Goal: Task Accomplishment & Management: Complete application form

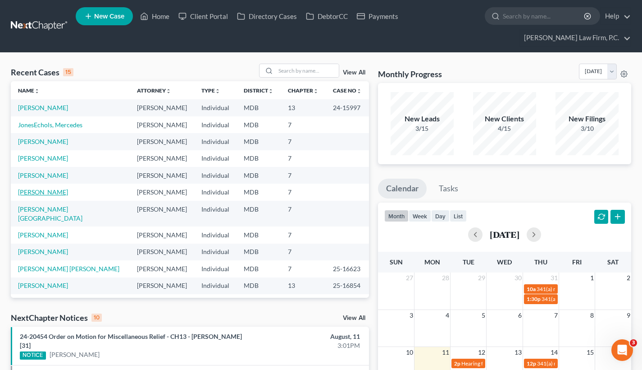
click at [33, 196] on link "[PERSON_NAME]" at bounding box center [43, 192] width 50 height 8
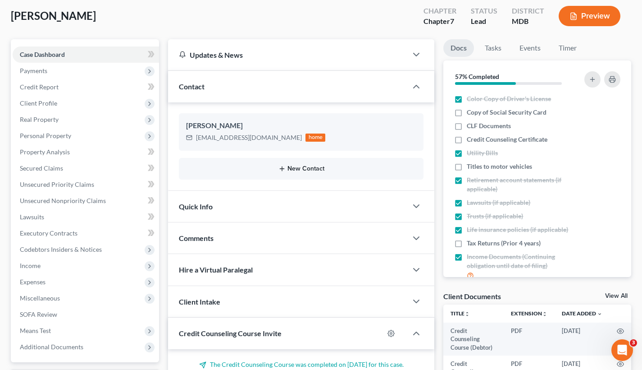
scroll to position [67, 0]
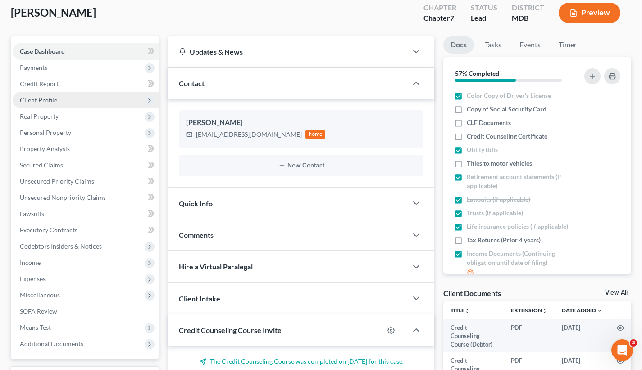
click at [46, 104] on span "Client Profile" at bounding box center [86, 100] width 146 height 16
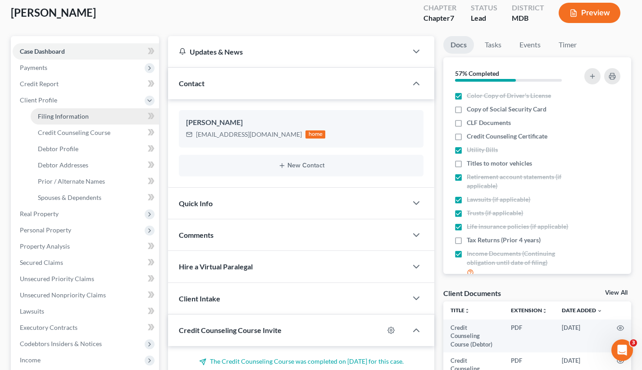
click at [72, 116] on span "Filing Information" at bounding box center [63, 116] width 51 height 8
select select "1"
select select "0"
select select "21"
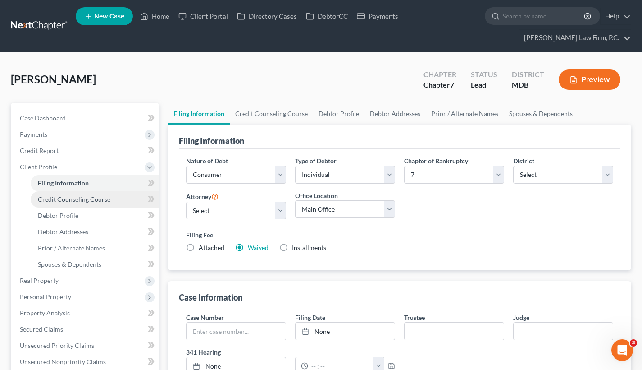
click at [77, 201] on span "Credit Counseling Course" at bounding box center [74, 199] width 73 height 8
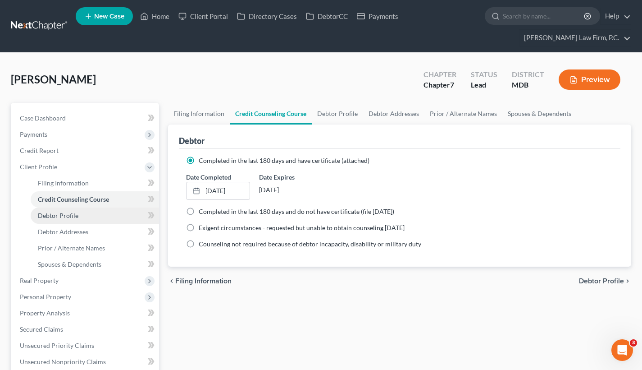
click at [78, 218] on link "Debtor Profile" at bounding box center [95, 215] width 128 height 16
select select "0"
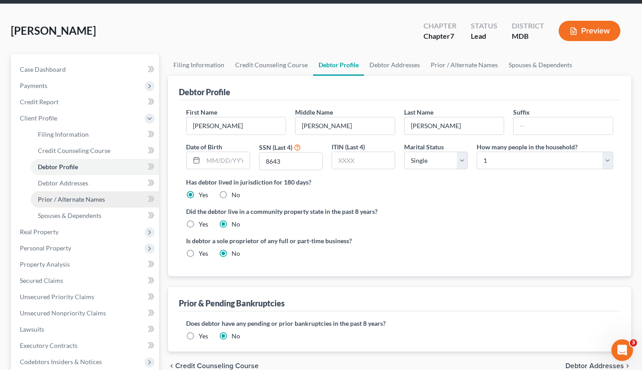
scroll to position [55, 0]
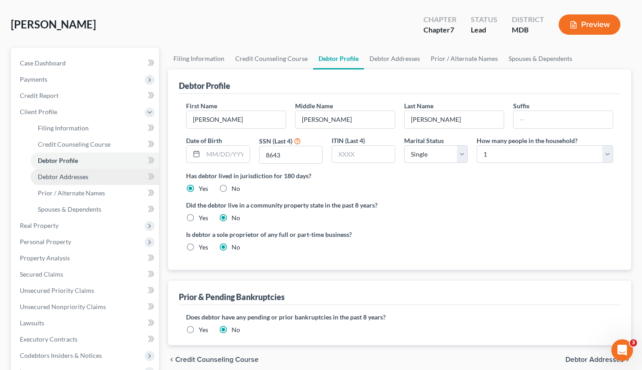
click at [83, 178] on span "Debtor Addresses" at bounding box center [63, 177] width 50 height 8
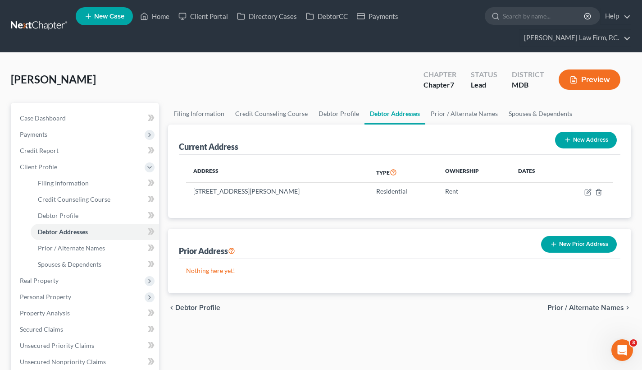
click at [576, 249] on button "New Prior Address" at bounding box center [579, 244] width 76 height 17
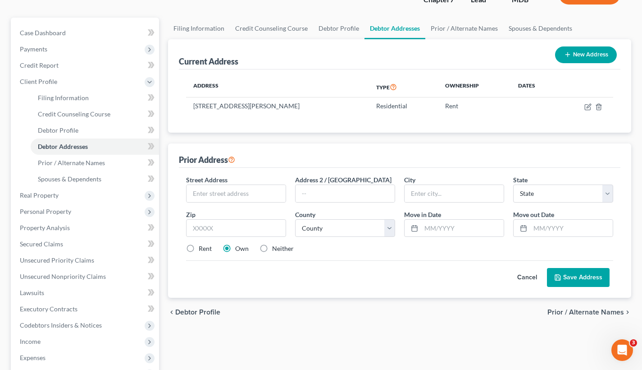
scroll to position [88, 0]
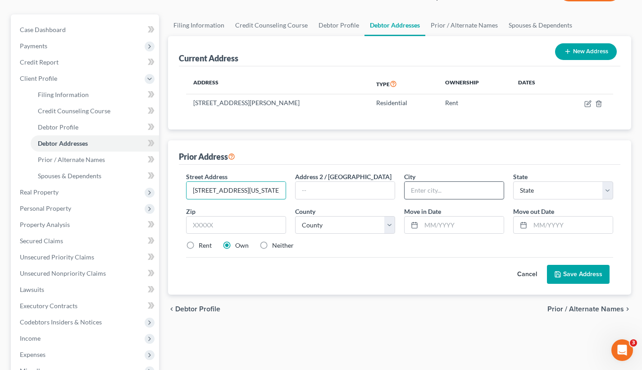
type input "[STREET_ADDRESS][US_STATE]"
type input "[GEOGRAPHIC_DATA]"
select select "21"
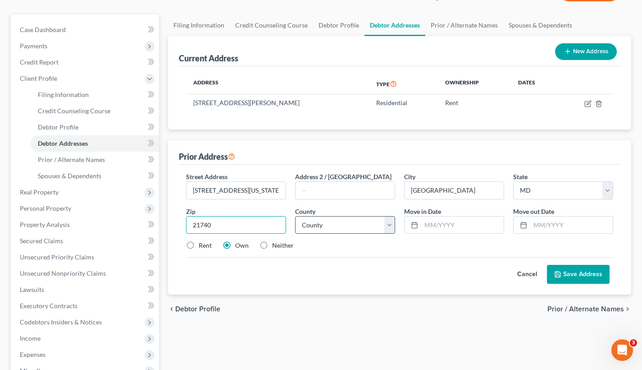
type input "21740"
drag, startPoint x: 446, startPoint y: 190, endPoint x: 407, endPoint y: 191, distance: 38.3
click at [407, 191] on input "[GEOGRAPHIC_DATA]" at bounding box center [454, 190] width 99 height 17
select select "21"
click at [433, 223] on input "text" at bounding box center [462, 224] width 82 height 17
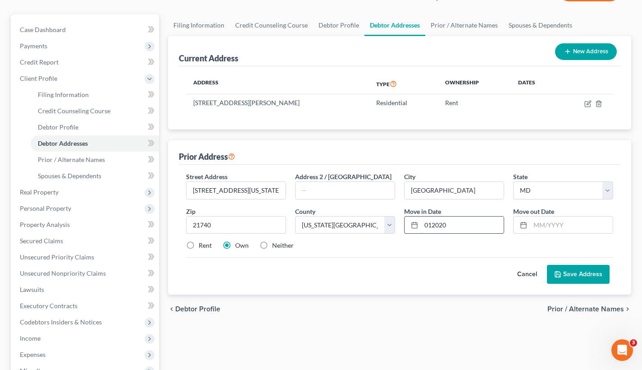
click at [430, 223] on input "012020" at bounding box center [462, 224] width 82 height 17
type input "01/2020"
click at [540, 225] on input "text" at bounding box center [572, 224] width 82 height 17
type input "01/2025"
click at [199, 248] on label "Rent" at bounding box center [205, 245] width 13 height 9
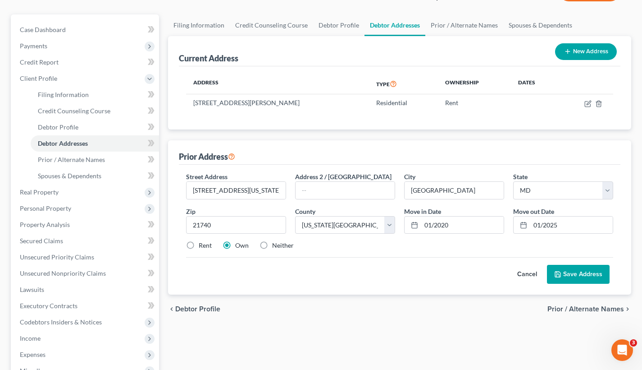
click at [202, 247] on input "Rent" at bounding box center [205, 244] width 6 height 6
radio input "true"
click at [235, 247] on label "Own" at bounding box center [242, 245] width 14 height 9
click at [239, 247] on input "Own" at bounding box center [242, 244] width 6 height 6
radio input "true"
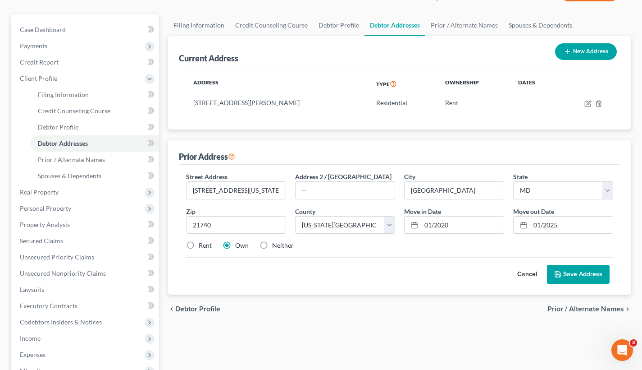
click at [593, 275] on button "Save Address" at bounding box center [578, 274] width 63 height 19
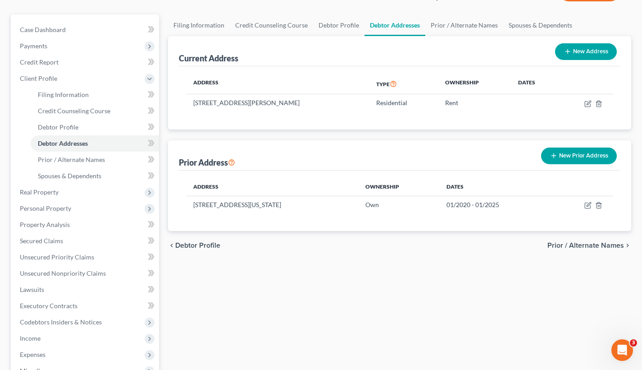
click at [566, 243] on span "Prior / Alternate Names" at bounding box center [586, 245] width 77 height 7
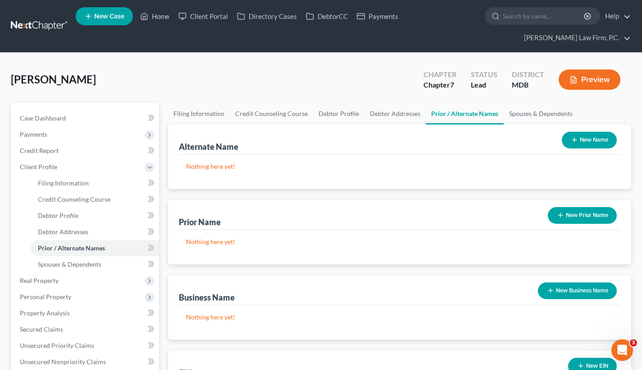
click at [581, 137] on button "New Name" at bounding box center [589, 140] width 55 height 17
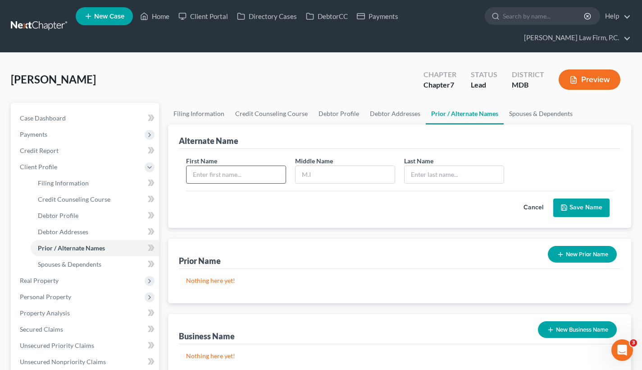
click at [235, 174] on input "text" at bounding box center [236, 174] width 99 height 17
type input "[PERSON_NAME]"
type input "A"
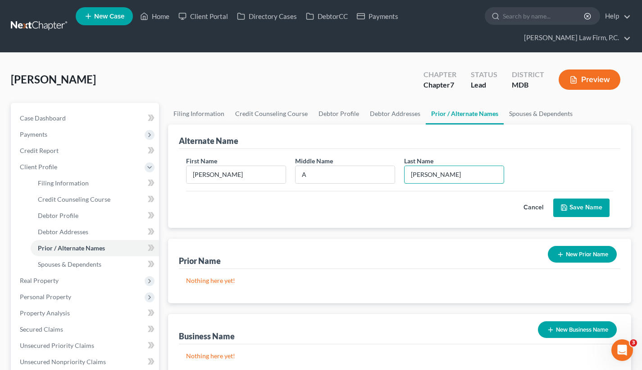
type input "[PERSON_NAME]"
click at [567, 203] on button "Save Name" at bounding box center [582, 207] width 56 height 19
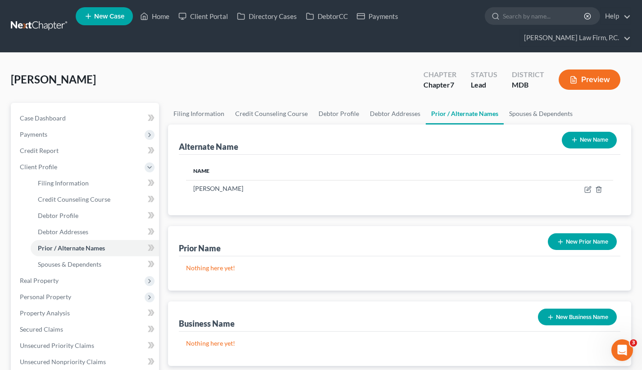
click at [585, 143] on button "New Name" at bounding box center [589, 140] width 55 height 17
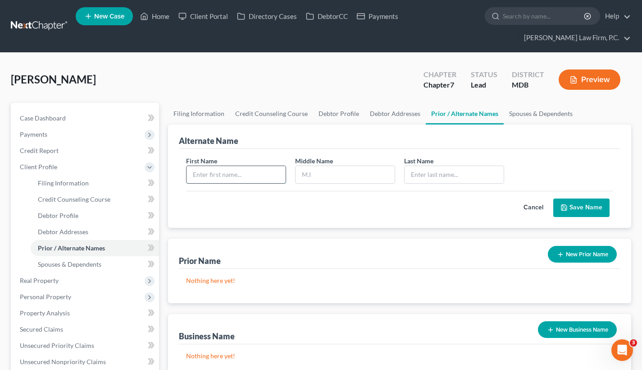
click at [244, 172] on input "text" at bounding box center [236, 174] width 99 height 17
type input "[PERSON_NAME]"
type input "A"
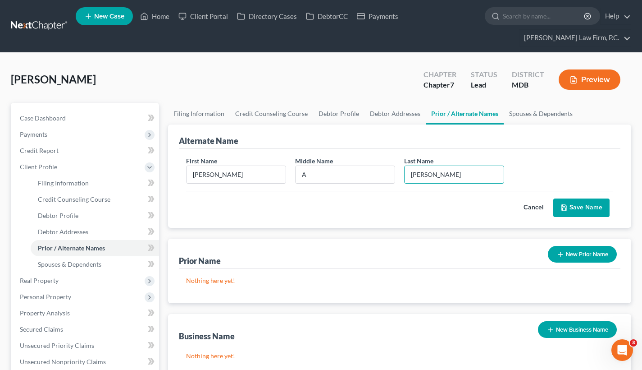
type input "[PERSON_NAME]"
click at [578, 209] on button "Save Name" at bounding box center [582, 207] width 56 height 19
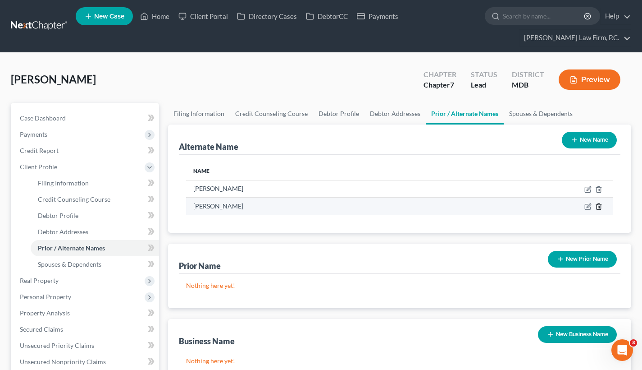
click at [598, 208] on icon at bounding box center [598, 206] width 7 height 7
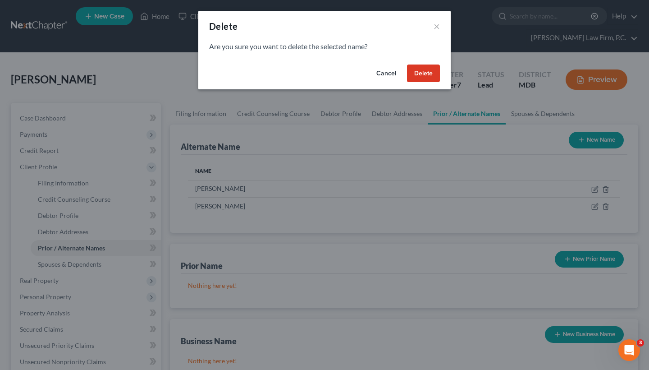
click at [428, 69] on button "Delete" at bounding box center [423, 73] width 33 height 18
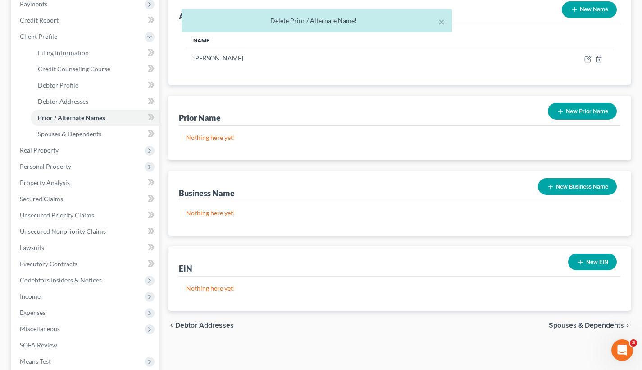
scroll to position [133, 0]
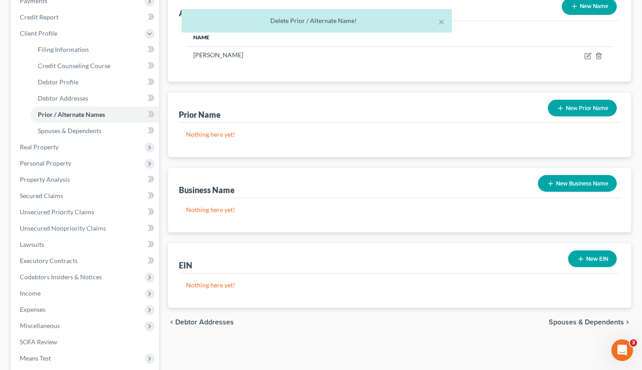
click at [595, 323] on span "Spouses & Dependents" at bounding box center [586, 321] width 75 height 7
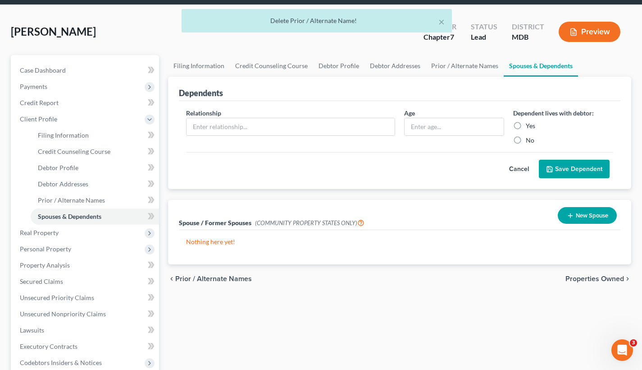
scroll to position [62, 0]
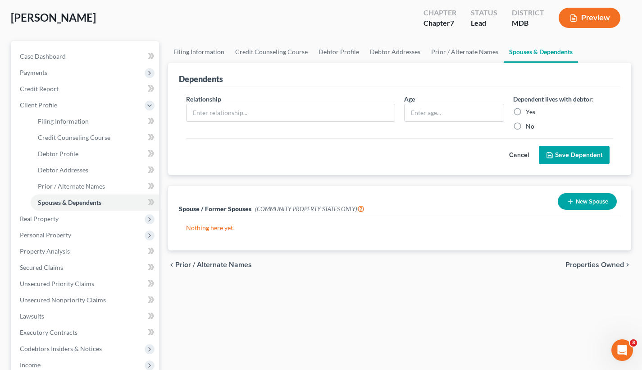
click at [601, 265] on span "Properties Owned" at bounding box center [595, 264] width 59 height 7
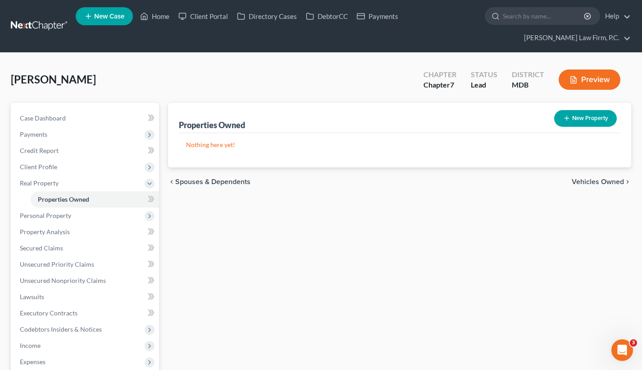
click at [586, 184] on span "Vehicles Owned" at bounding box center [598, 181] width 52 height 7
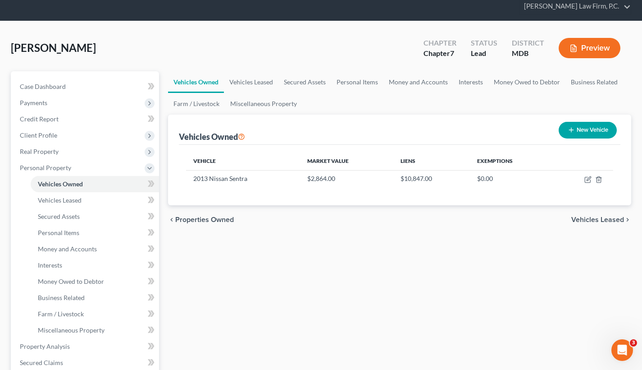
scroll to position [34, 0]
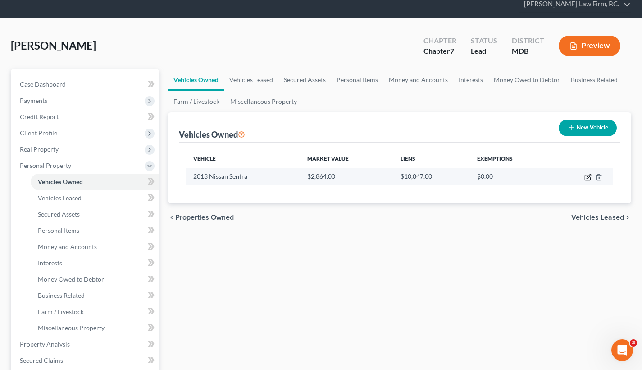
click at [589, 175] on icon "button" at bounding box center [589, 176] width 4 height 4
select select "0"
select select "13"
select select "2"
select select "0"
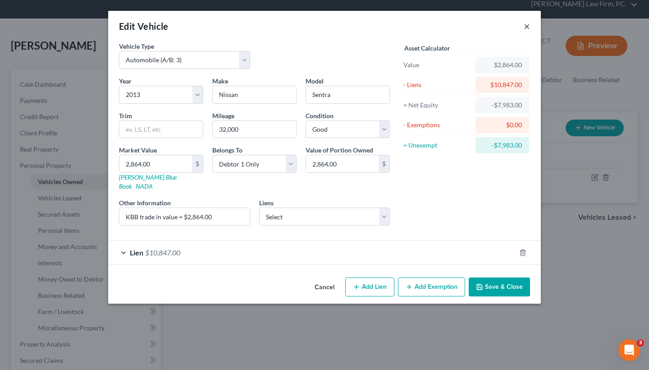
click at [529, 22] on button "×" at bounding box center [527, 26] width 6 height 11
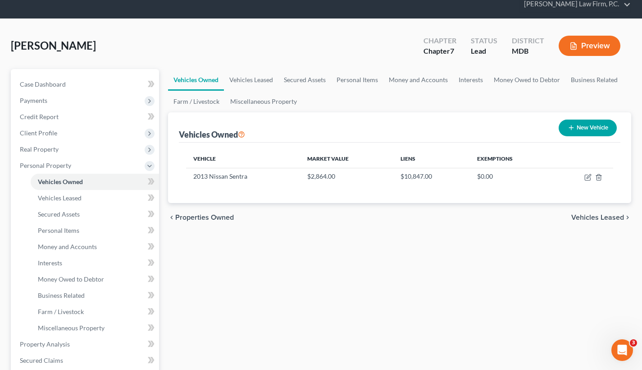
click at [581, 216] on span "Vehicles Leased" at bounding box center [598, 217] width 53 height 7
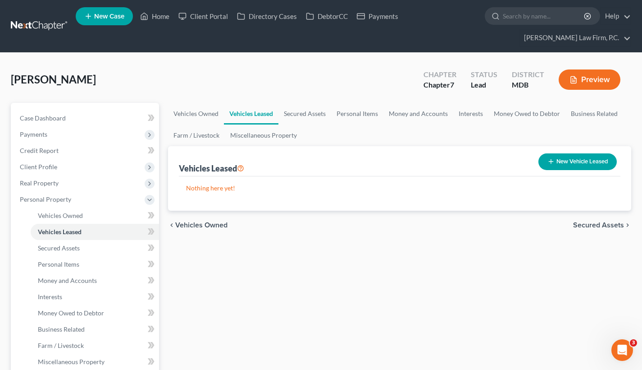
click at [581, 225] on span "Secured Assets" at bounding box center [598, 224] width 51 height 7
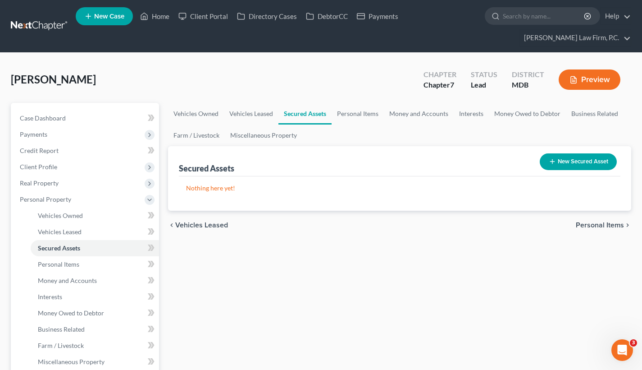
click at [585, 167] on button "New Secured Asset" at bounding box center [578, 161] width 77 height 17
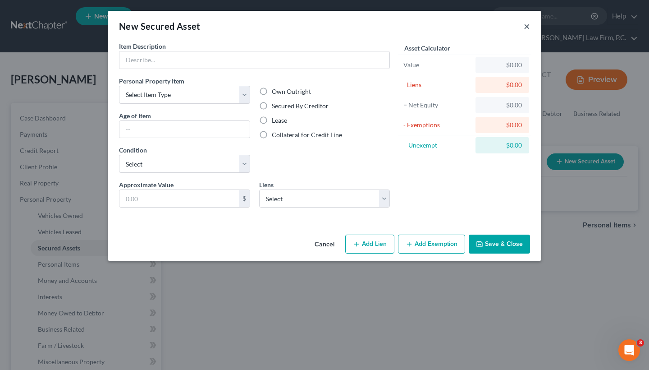
click at [524, 24] on button "×" at bounding box center [527, 26] width 6 height 11
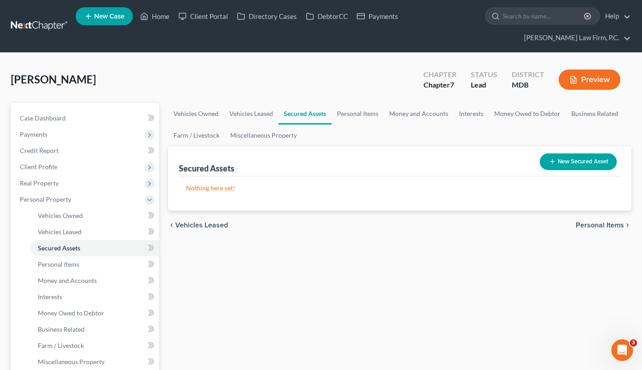
click at [594, 224] on span "Personal Items" at bounding box center [600, 224] width 48 height 7
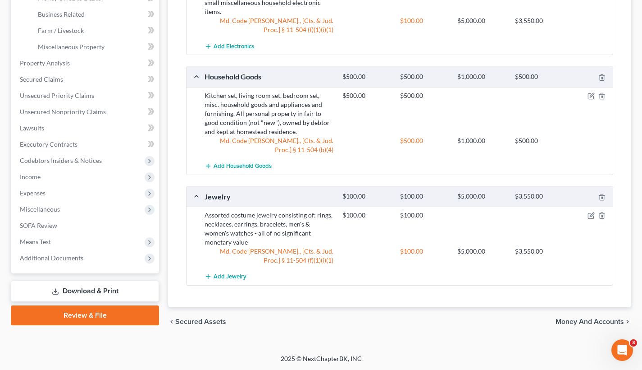
click at [588, 320] on span "Money and Accounts" at bounding box center [590, 321] width 69 height 7
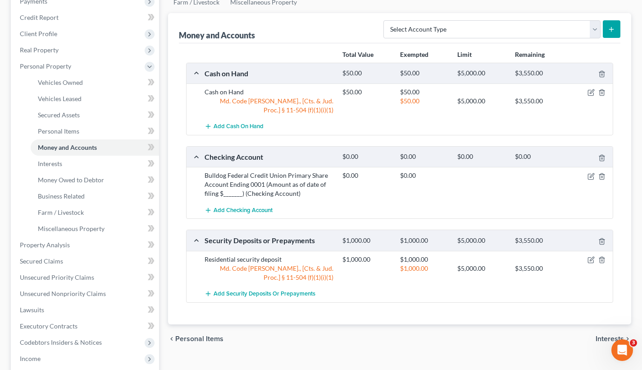
scroll to position [135, 0]
